Goal: Transaction & Acquisition: Purchase product/service

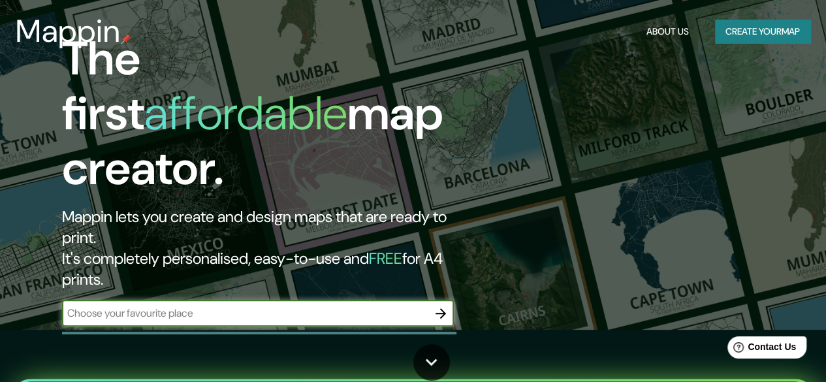
scroll to position [55, 0]
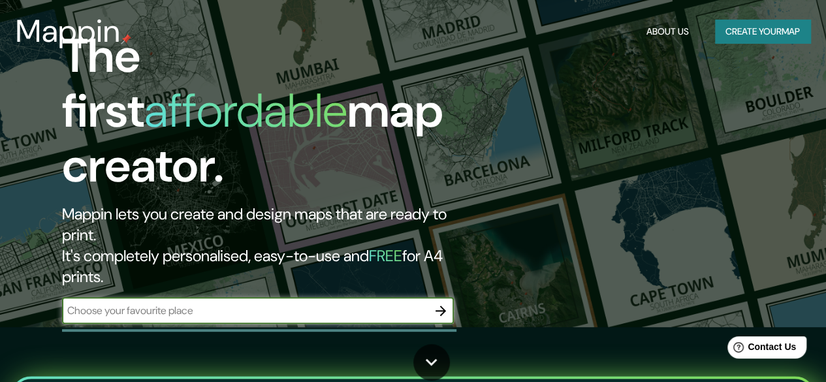
click at [114, 303] on input "text" at bounding box center [245, 310] width 366 height 15
click at [438, 298] on button "button" at bounding box center [441, 311] width 26 height 26
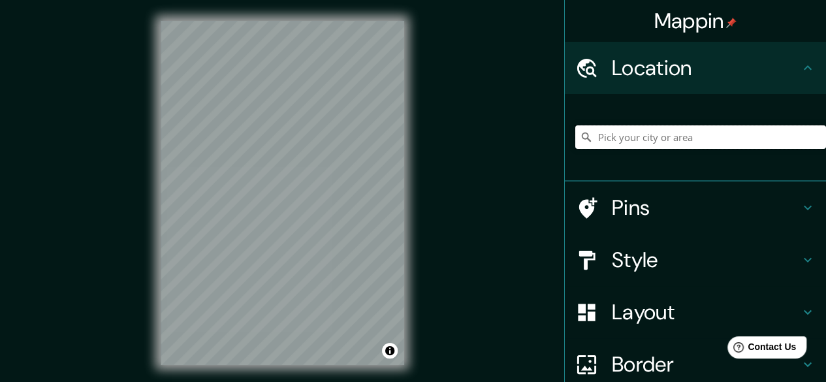
click at [679, 130] on input "Pick your city or area" at bounding box center [700, 137] width 251 height 24
click at [635, 136] on input "[PERSON_NAME], [GEOGRAPHIC_DATA], [GEOGRAPHIC_DATA], [GEOGRAPHIC_DATA]" at bounding box center [700, 137] width 251 height 24
type input "[PERSON_NAME], [GEOGRAPHIC_DATA], [GEOGRAPHIC_DATA], [GEOGRAPHIC_DATA]"
drag, startPoint x: 581, startPoint y: 138, endPoint x: 785, endPoint y: 127, distance: 204.1
click at [785, 127] on div "[GEOGRAPHIC_DATA], [GEOGRAPHIC_DATA], [GEOGRAPHIC_DATA], [GEOGRAPHIC_DATA] [GEO…" at bounding box center [700, 137] width 251 height 24
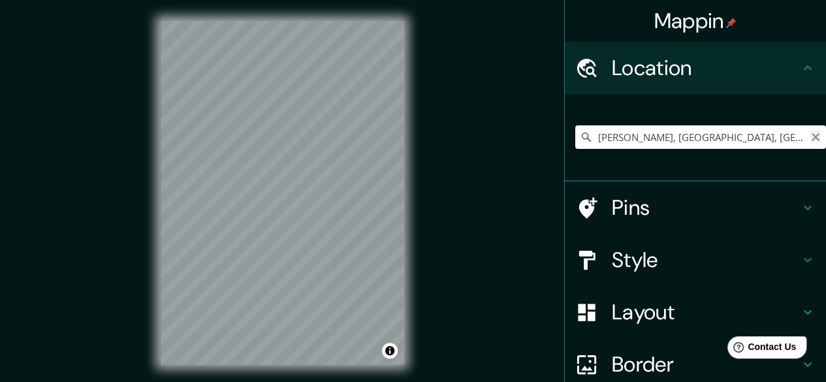
click at [812, 140] on icon "Clear" at bounding box center [816, 137] width 8 height 8
click at [808, 140] on input "V" at bounding box center [700, 137] width 251 height 24
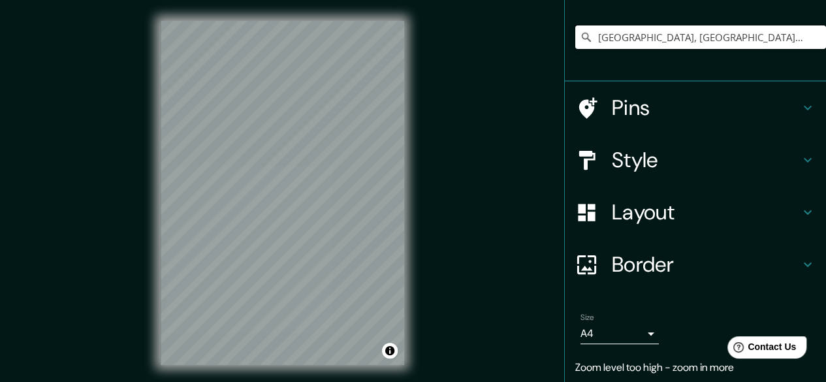
scroll to position [101, 0]
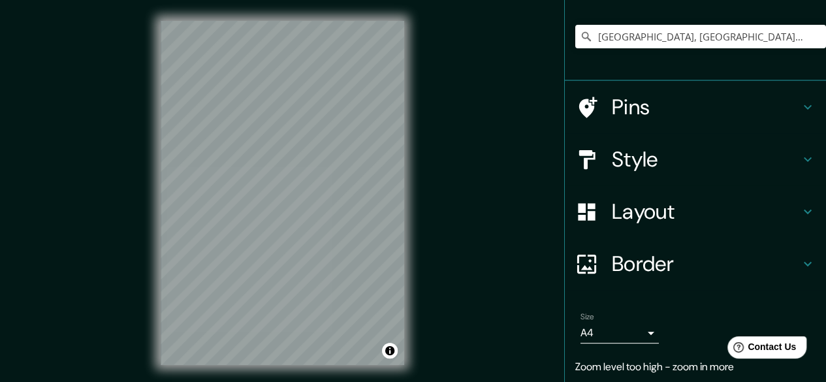
click at [632, 217] on h4 "Layout" at bounding box center [706, 212] width 188 height 26
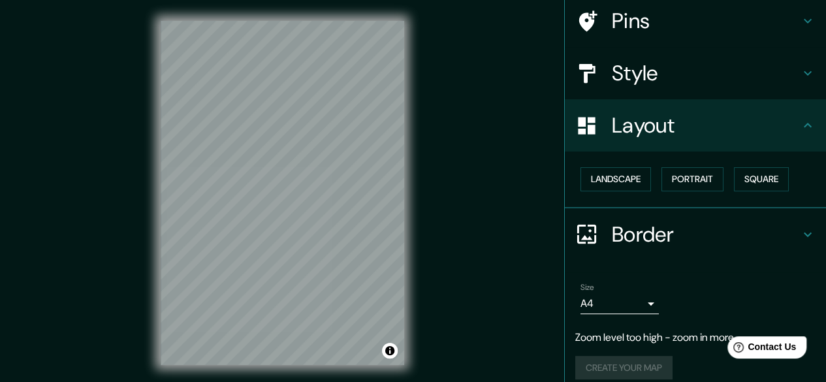
click at [627, 84] on h4 "Style" at bounding box center [706, 73] width 188 height 26
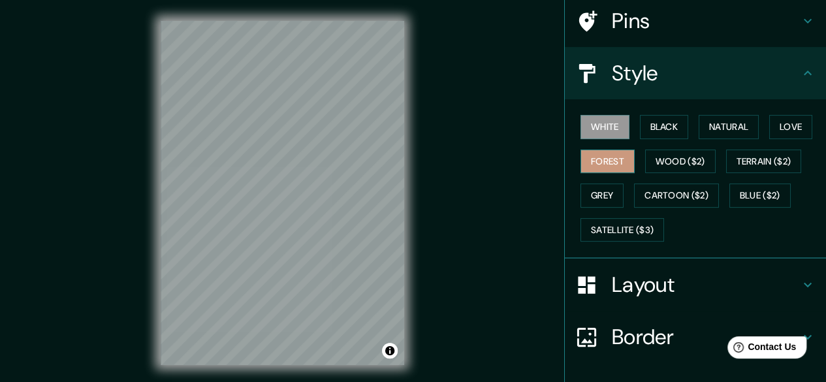
click at [597, 167] on button "Forest" at bounding box center [608, 162] width 54 height 24
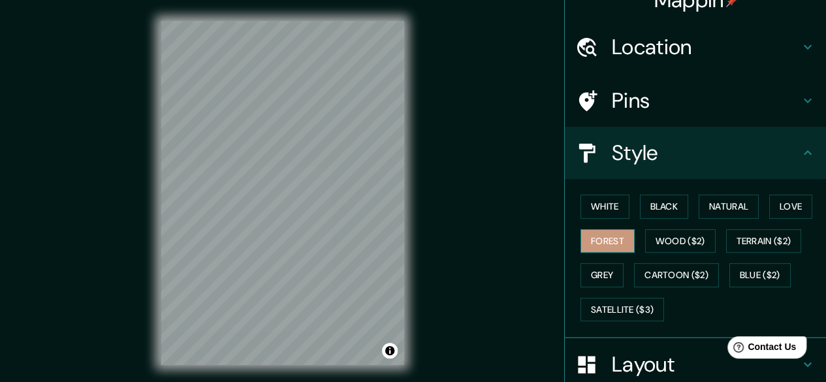
scroll to position [0, 0]
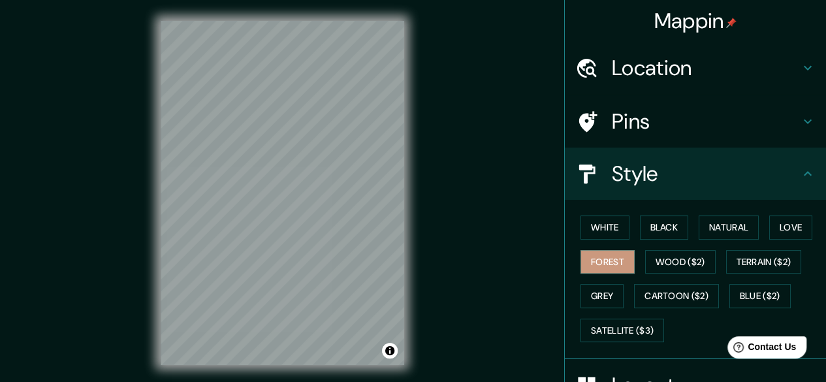
click at [718, 61] on h4 "Location" at bounding box center [706, 68] width 188 height 26
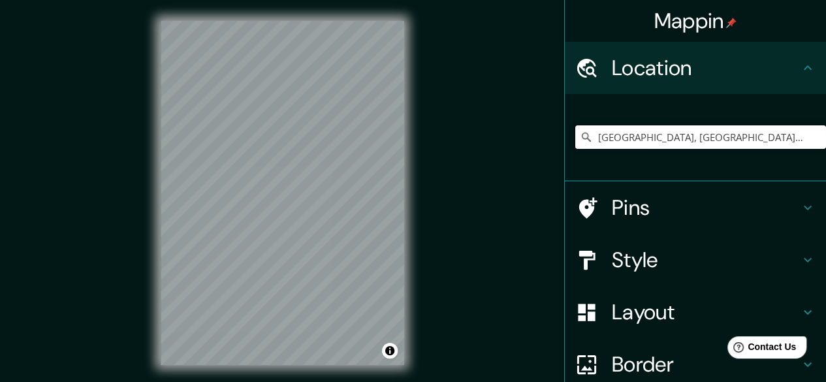
click at [747, 141] on input "[GEOGRAPHIC_DATA], [GEOGRAPHIC_DATA], [GEOGRAPHIC_DATA]" at bounding box center [700, 137] width 251 height 24
click at [743, 142] on input "[GEOGRAPHIC_DATA], [GEOGRAPHIC_DATA], [GEOGRAPHIC_DATA]" at bounding box center [700, 137] width 251 height 24
click at [621, 211] on h4 "Pins" at bounding box center [706, 208] width 188 height 26
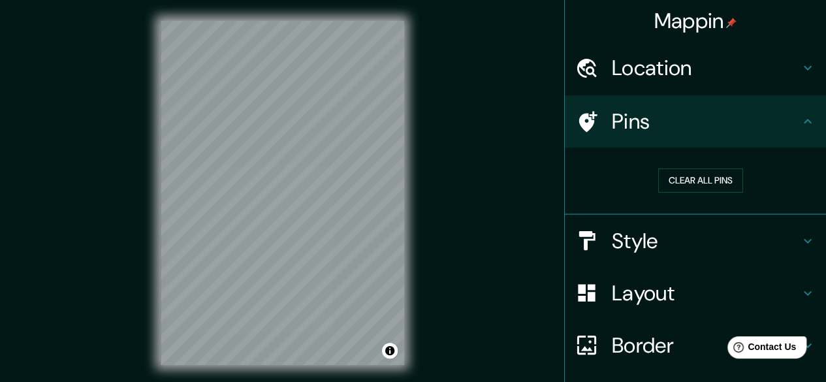
click at [631, 249] on h4 "Style" at bounding box center [706, 241] width 188 height 26
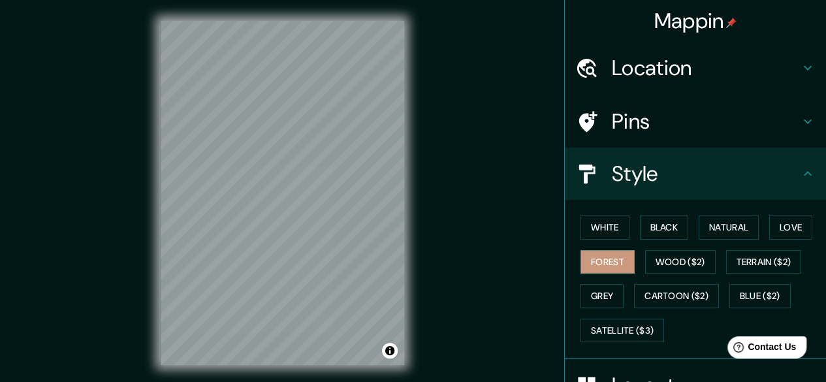
click at [656, 73] on h4 "Location" at bounding box center [706, 68] width 188 height 26
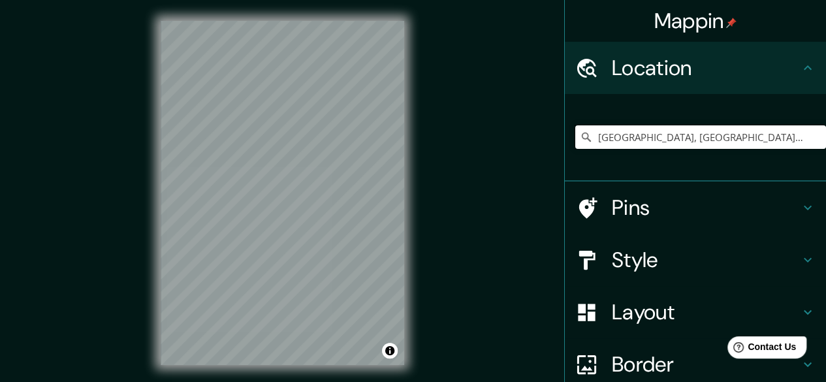
click at [757, 142] on input "[GEOGRAPHIC_DATA], [GEOGRAPHIC_DATA], [GEOGRAPHIC_DATA]" at bounding box center [700, 137] width 251 height 24
click at [801, 137] on input "Carretera Federal 90, 36905 [GEOGRAPHIC_DATA], [GEOGRAPHIC_DATA], [GEOGRAPHIC_D…" at bounding box center [700, 137] width 251 height 24
click at [741, 142] on input "Carretera Federal 90, 36905 [GEOGRAPHIC_DATA], [GEOGRAPHIC_DATA], [GEOGRAPHIC_D…" at bounding box center [700, 137] width 251 height 24
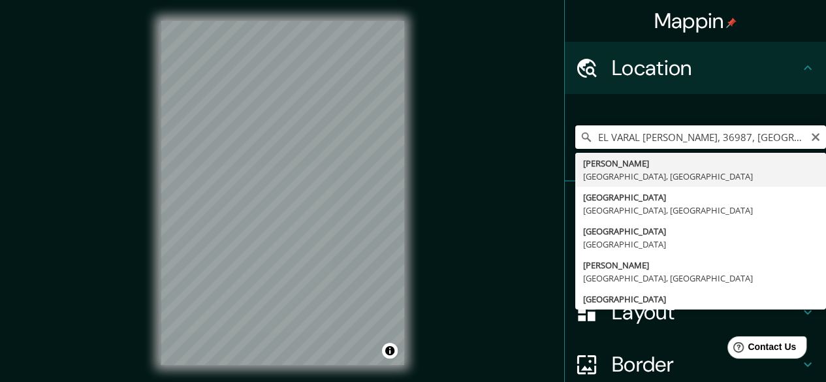
type input "[GEOGRAPHIC_DATA], [GEOGRAPHIC_DATA], [GEOGRAPHIC_DATA]"
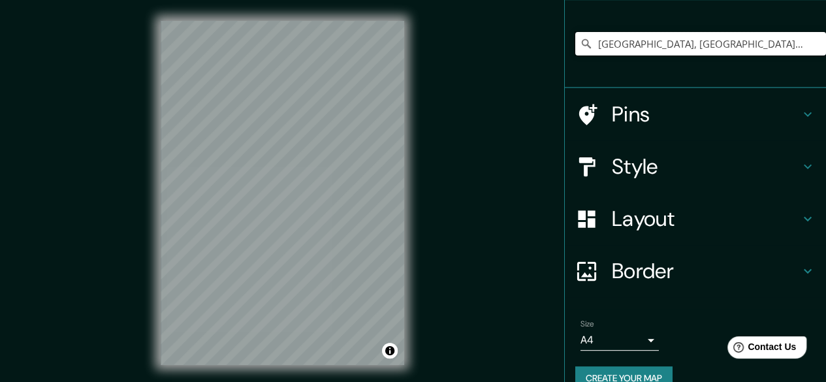
scroll to position [117, 0]
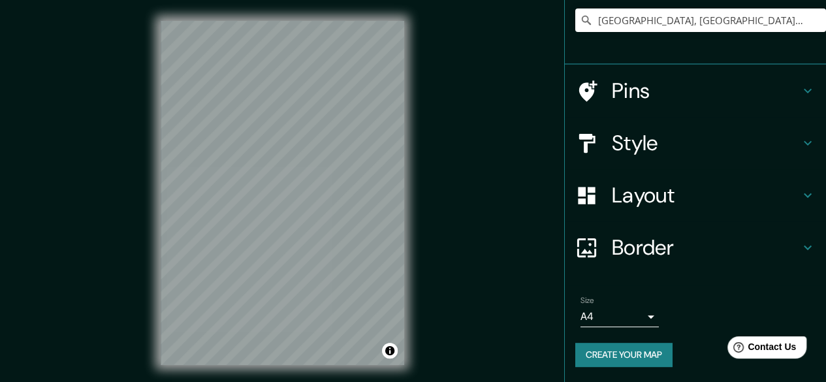
click at [735, 281] on ul "Location [GEOGRAPHIC_DATA], [GEOGRAPHIC_DATA], [GEOGRAPHIC_DATA] [GEOGRAPHIC_DA…" at bounding box center [695, 154] width 261 height 458
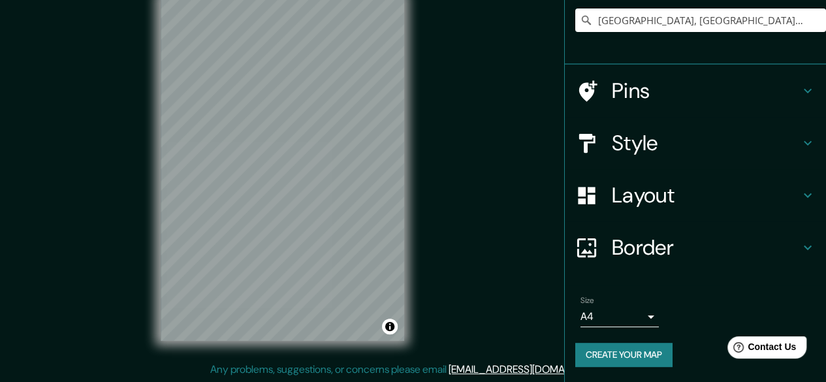
click at [739, 260] on div "Border" at bounding box center [695, 247] width 261 height 52
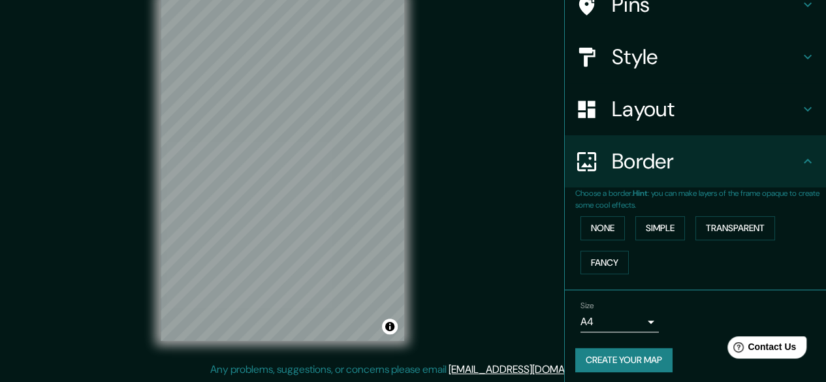
scroll to position [96, 0]
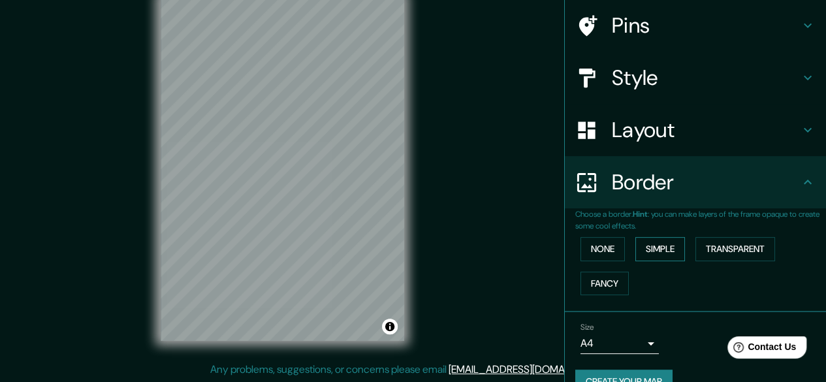
click at [662, 251] on button "Simple" at bounding box center [661, 249] width 50 height 24
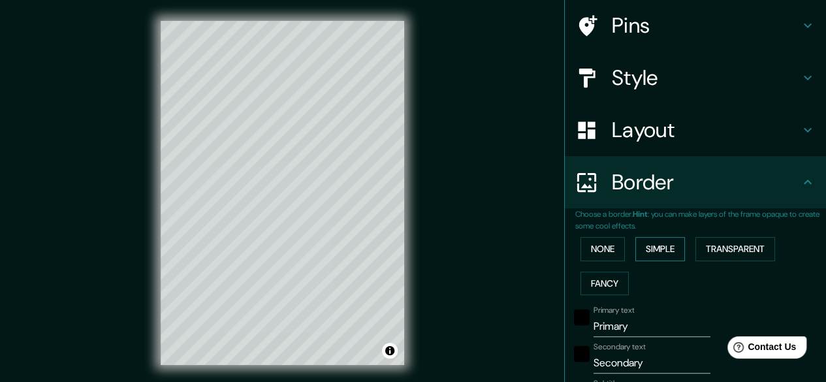
scroll to position [0, 0]
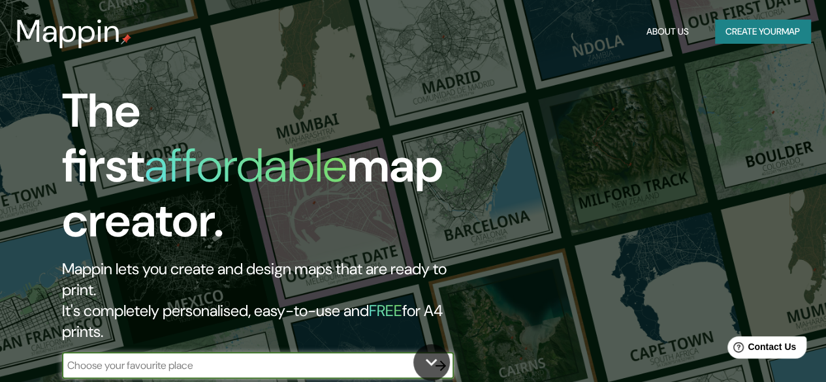
click at [85, 358] on input "text" at bounding box center [245, 365] width 366 height 15
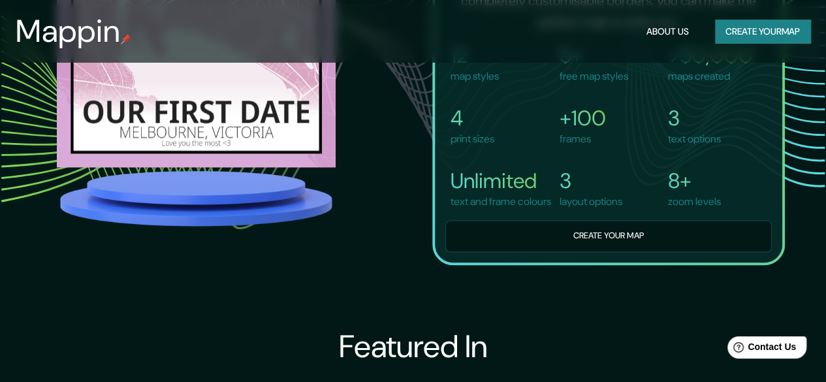
scroll to position [937, 0]
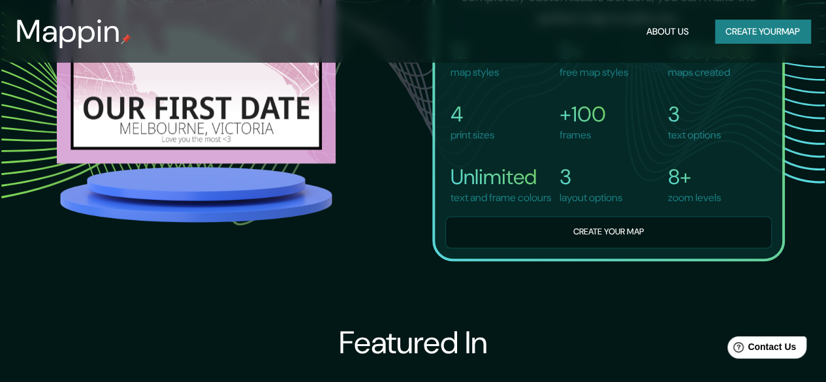
click at [184, 208] on img at bounding box center [196, 194] width 279 height 62
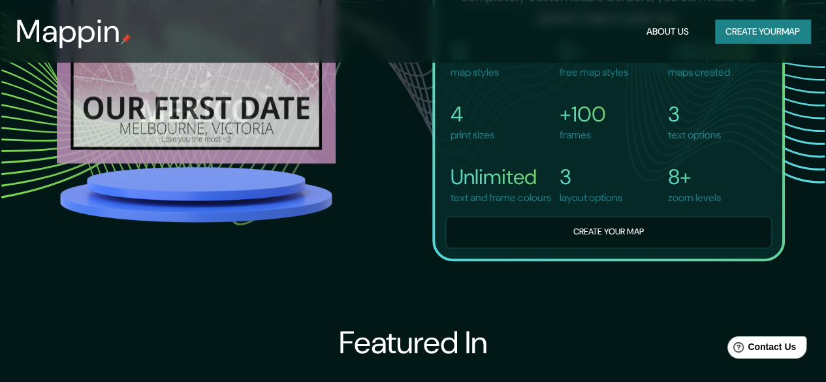
click at [193, 129] on img at bounding box center [196, 23] width 279 height 279
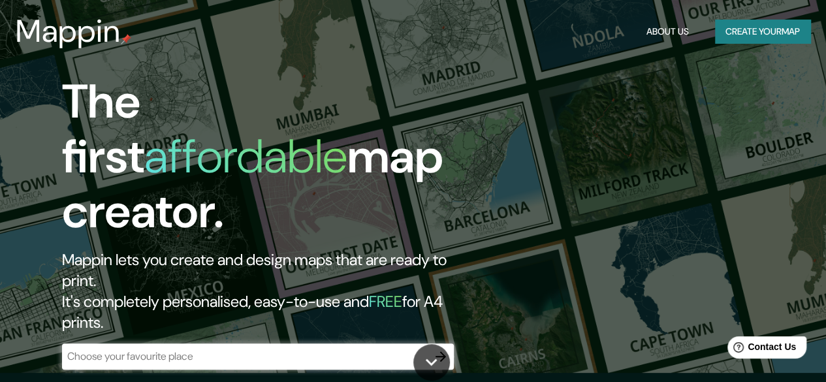
scroll to position [0, 0]
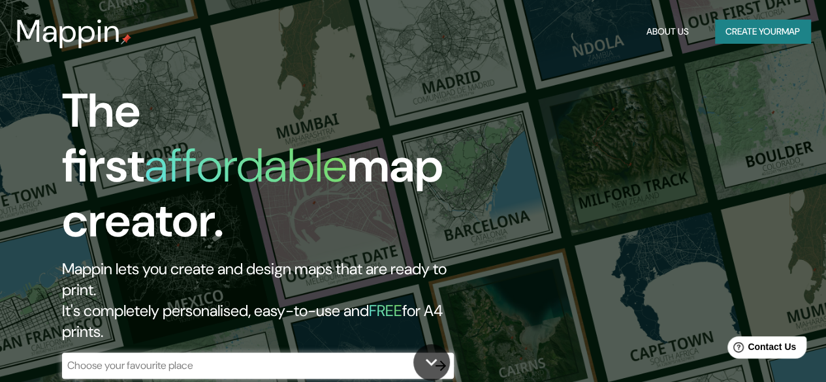
click at [754, 36] on button "Create your map" at bounding box center [762, 32] width 95 height 24
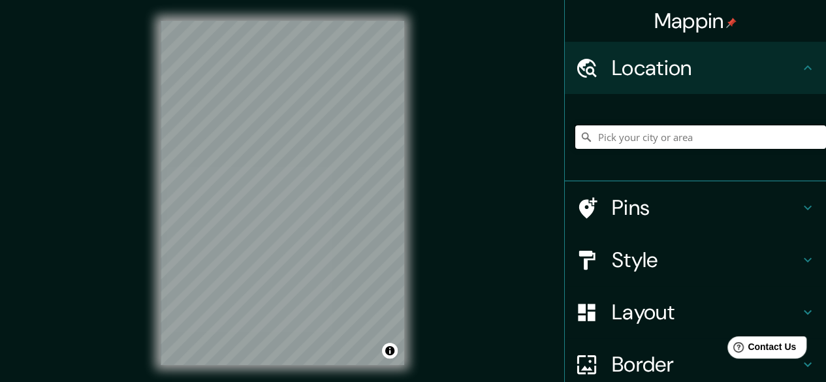
click at [733, 142] on input "Pick your city or area" at bounding box center [700, 137] width 251 height 24
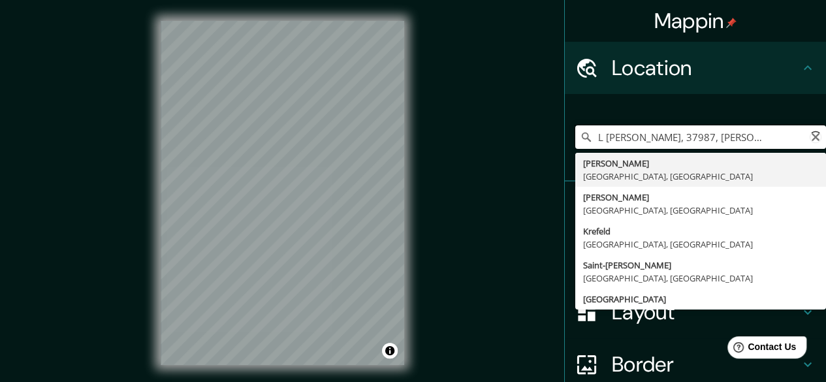
scroll to position [0, 44]
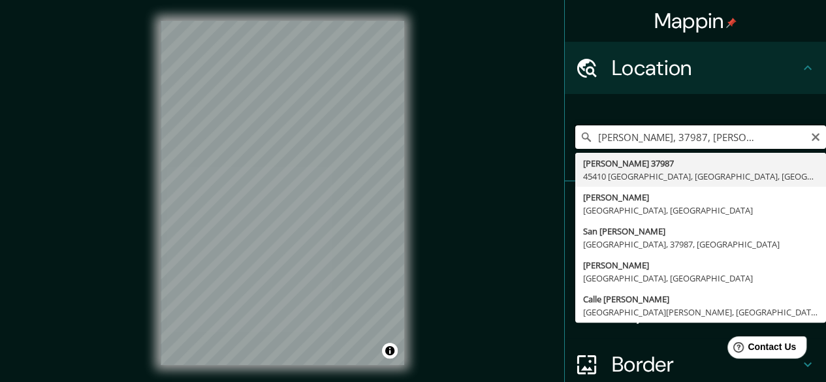
type input "Abasolo 37987, 45410 Coyula, Jalisco, México"
